Goal: Information Seeking & Learning: Find specific fact

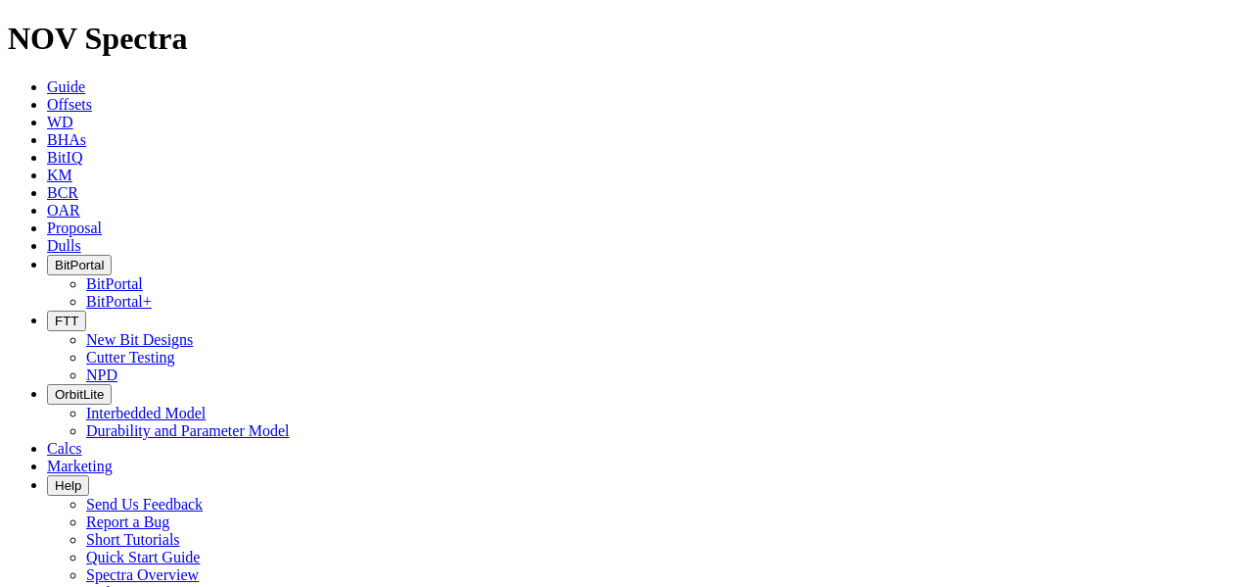
click at [104, 258] on span "BitPortal" at bounding box center [79, 265] width 49 height 15
click at [143, 275] on link "BitPortal" at bounding box center [114, 283] width 57 height 17
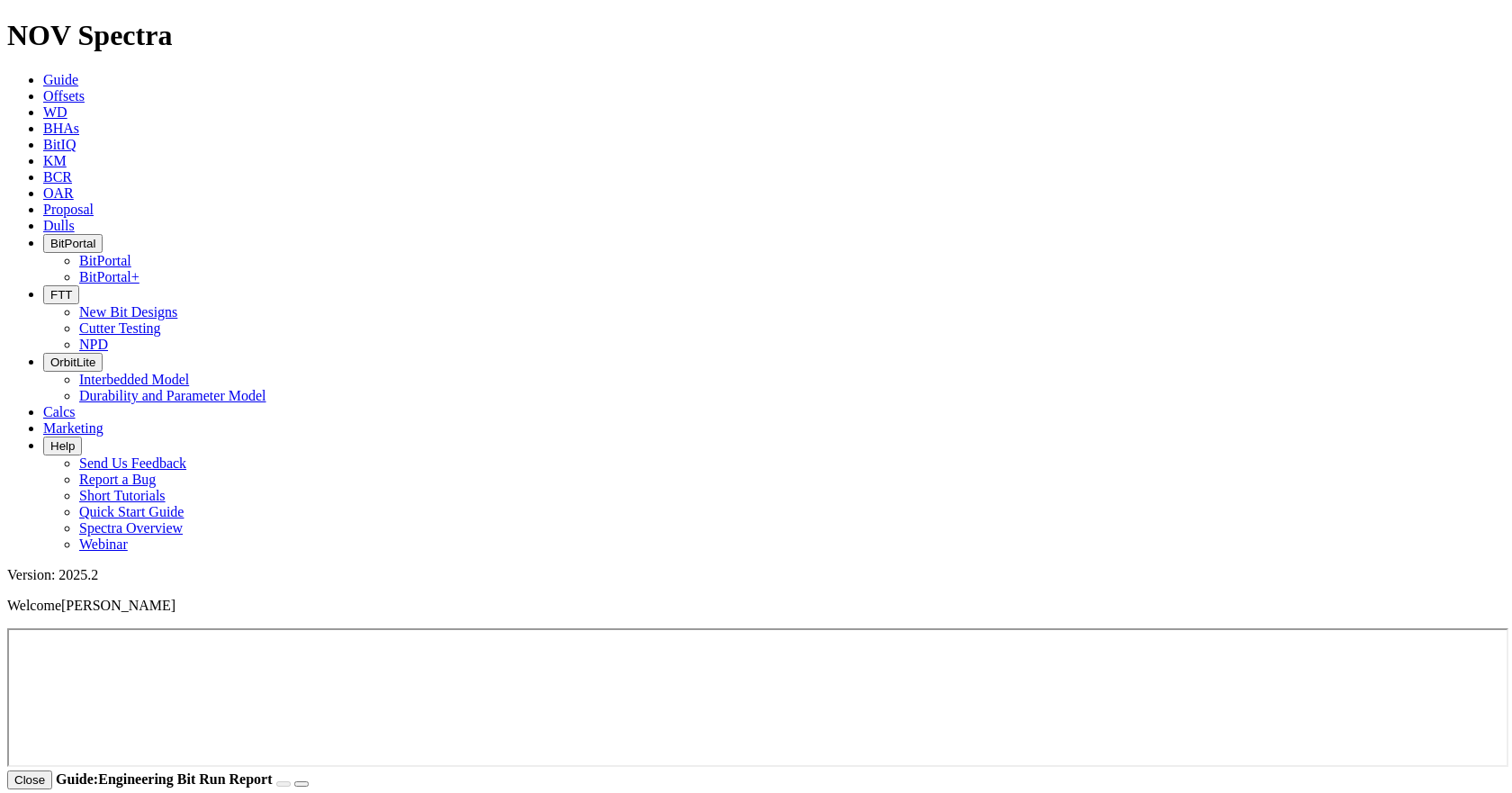
click at [43, 88] on icon at bounding box center [43, 96] width 0 height 16
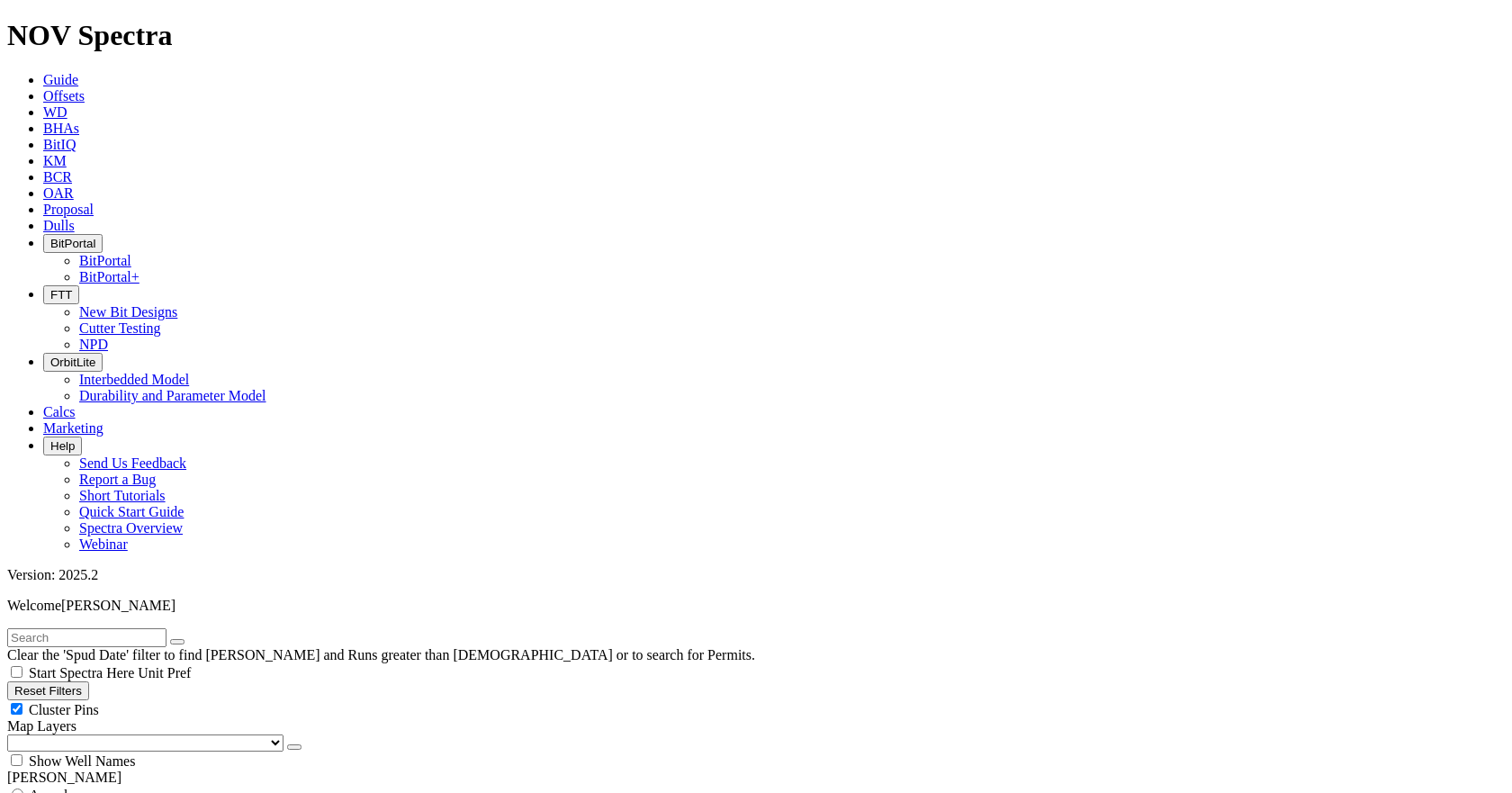
checkbox input "false"
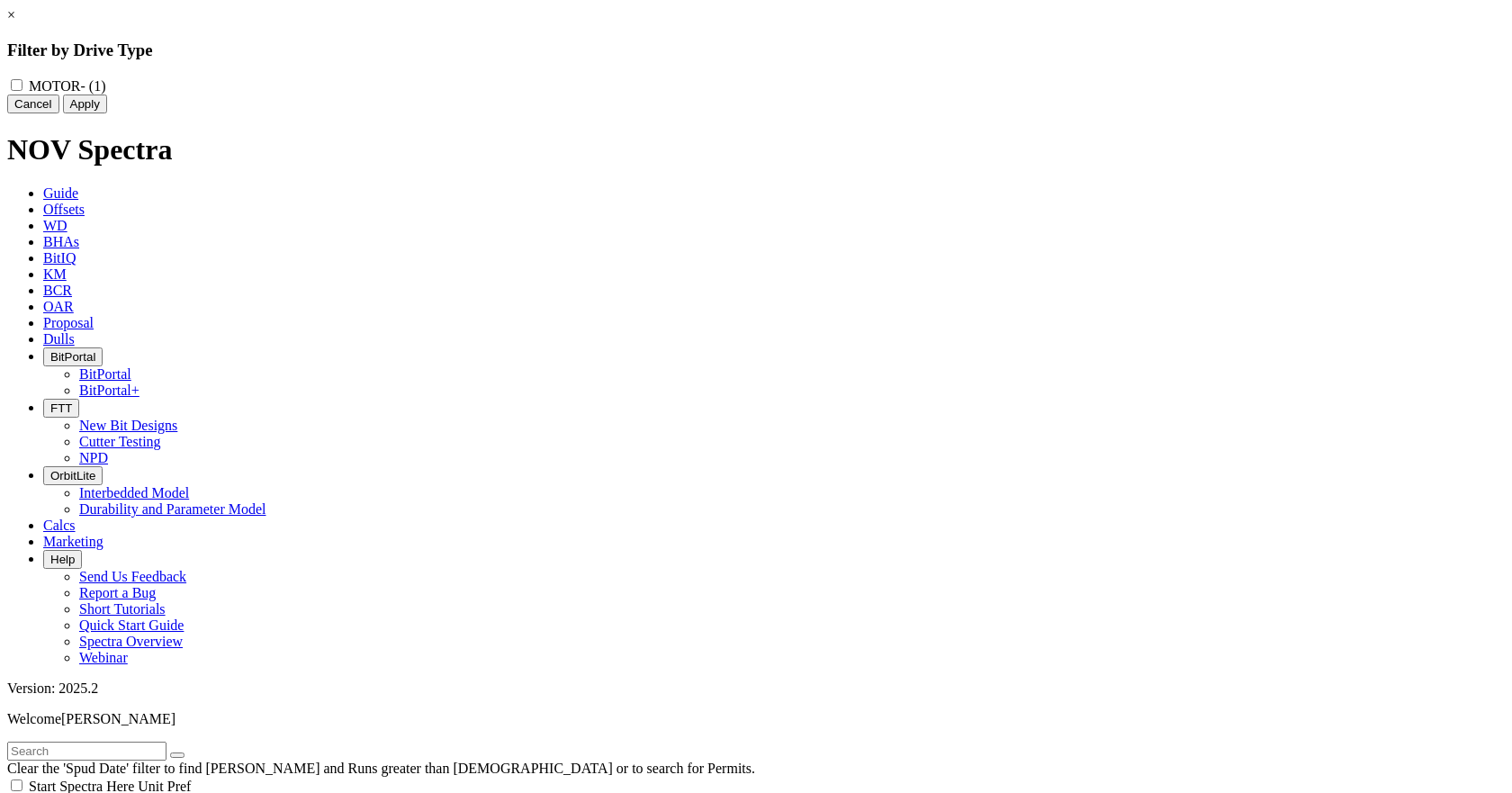
click at [60, 113] on button "Cancel" at bounding box center [33, 104] width 52 height 19
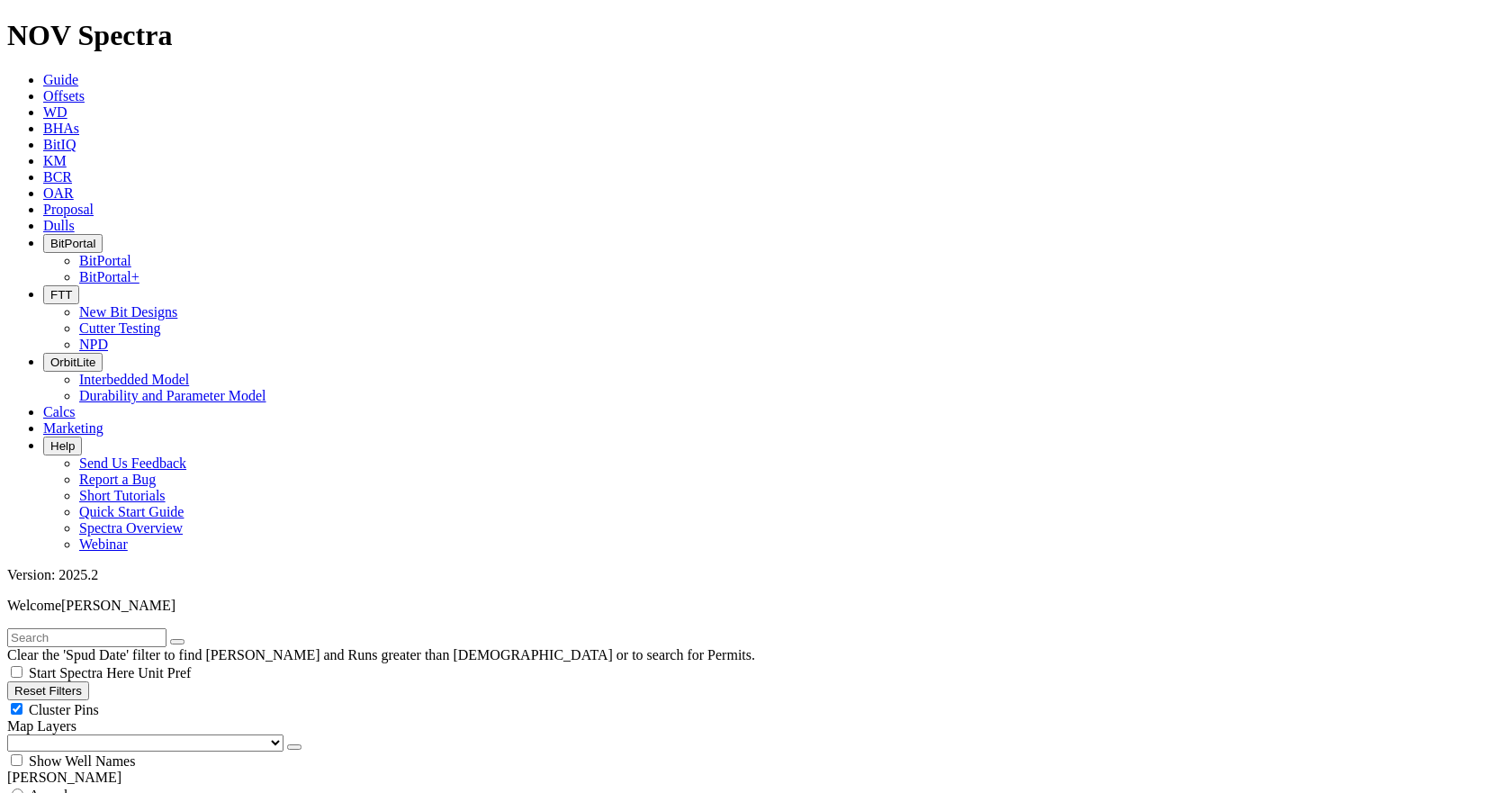
click at [23, 538] on input "radio" at bounding box center [17, 794] width 12 height 12
radio input "true"
radio input "false"
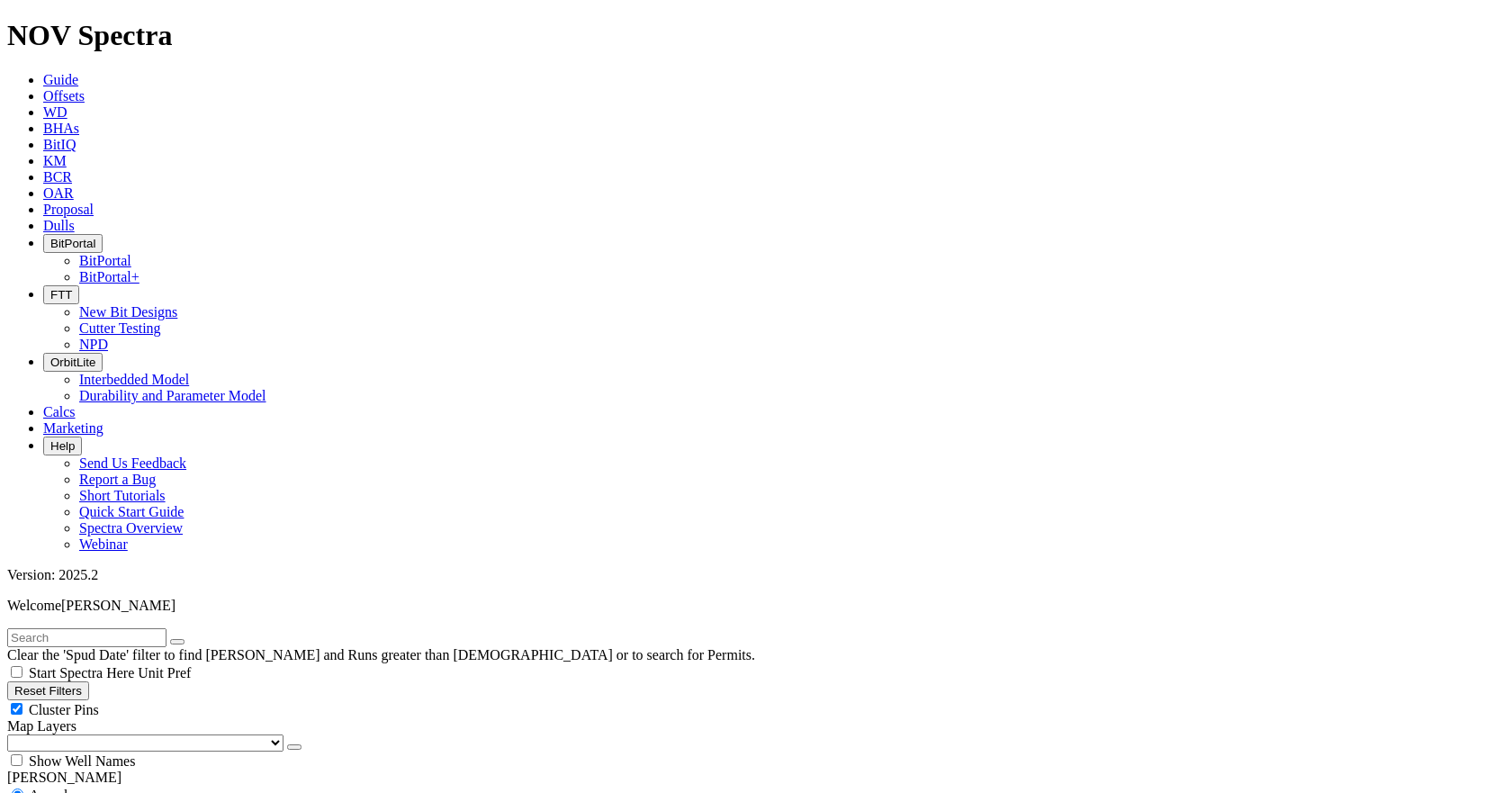
type input "[DATE]"
